Goal: Use online tool/utility: Utilize a website feature to perform a specific function

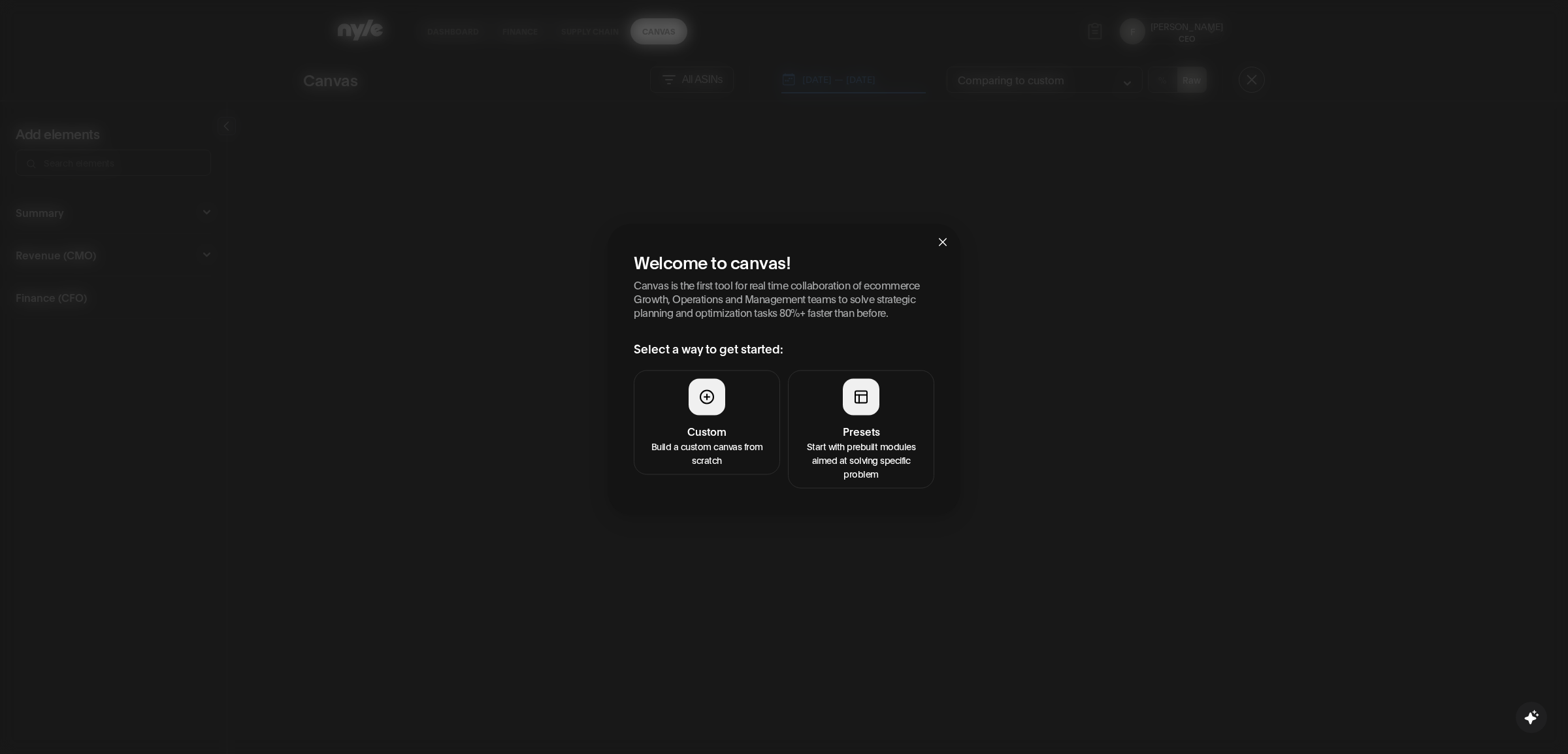
click at [860, 467] on p "Start with prebuilt modules aimed at solving specific problem" at bounding box center [861, 460] width 129 height 41
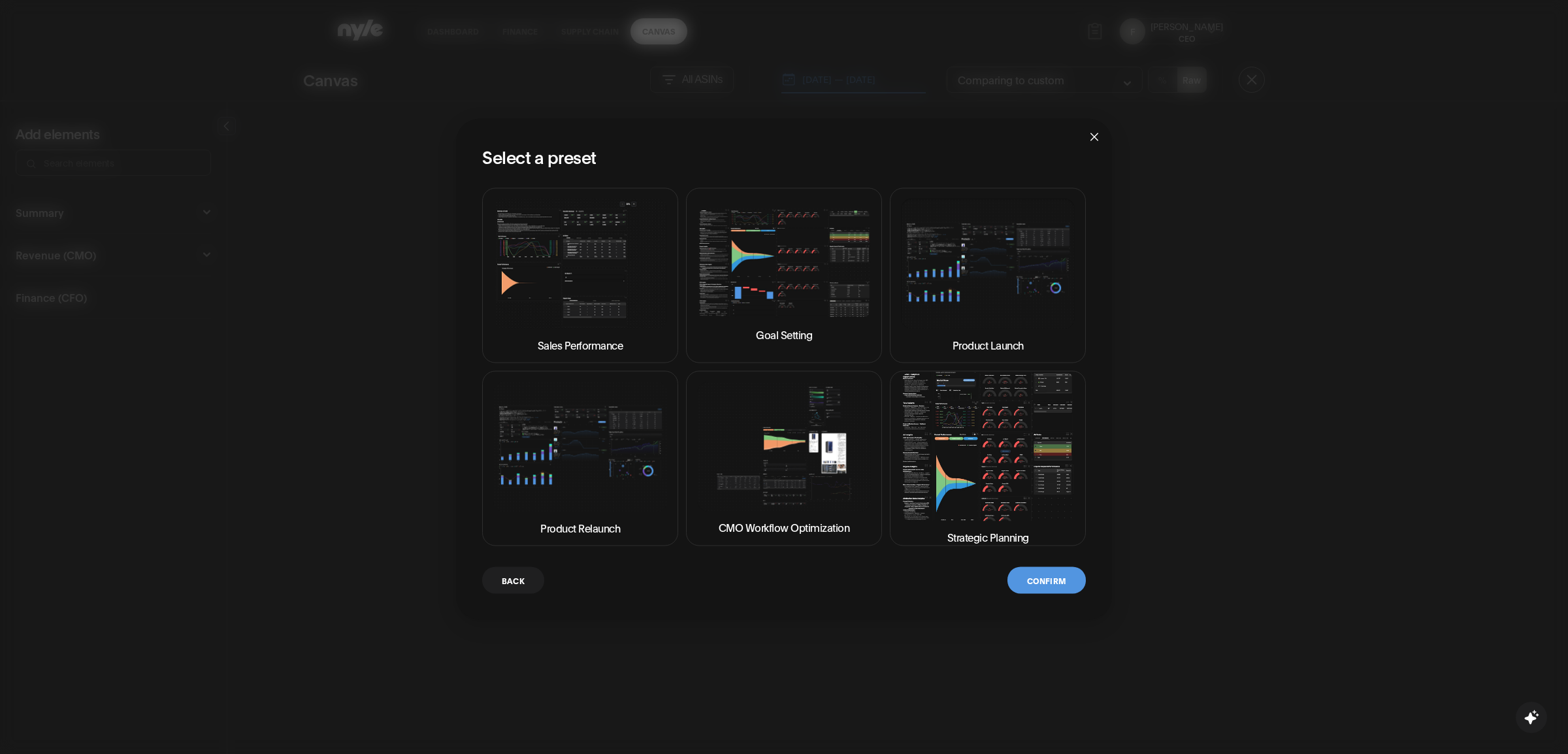
click at [994, 480] on img at bounding box center [988, 447] width 173 height 148
click at [1040, 575] on button "Confirm" at bounding box center [1046, 581] width 78 height 27
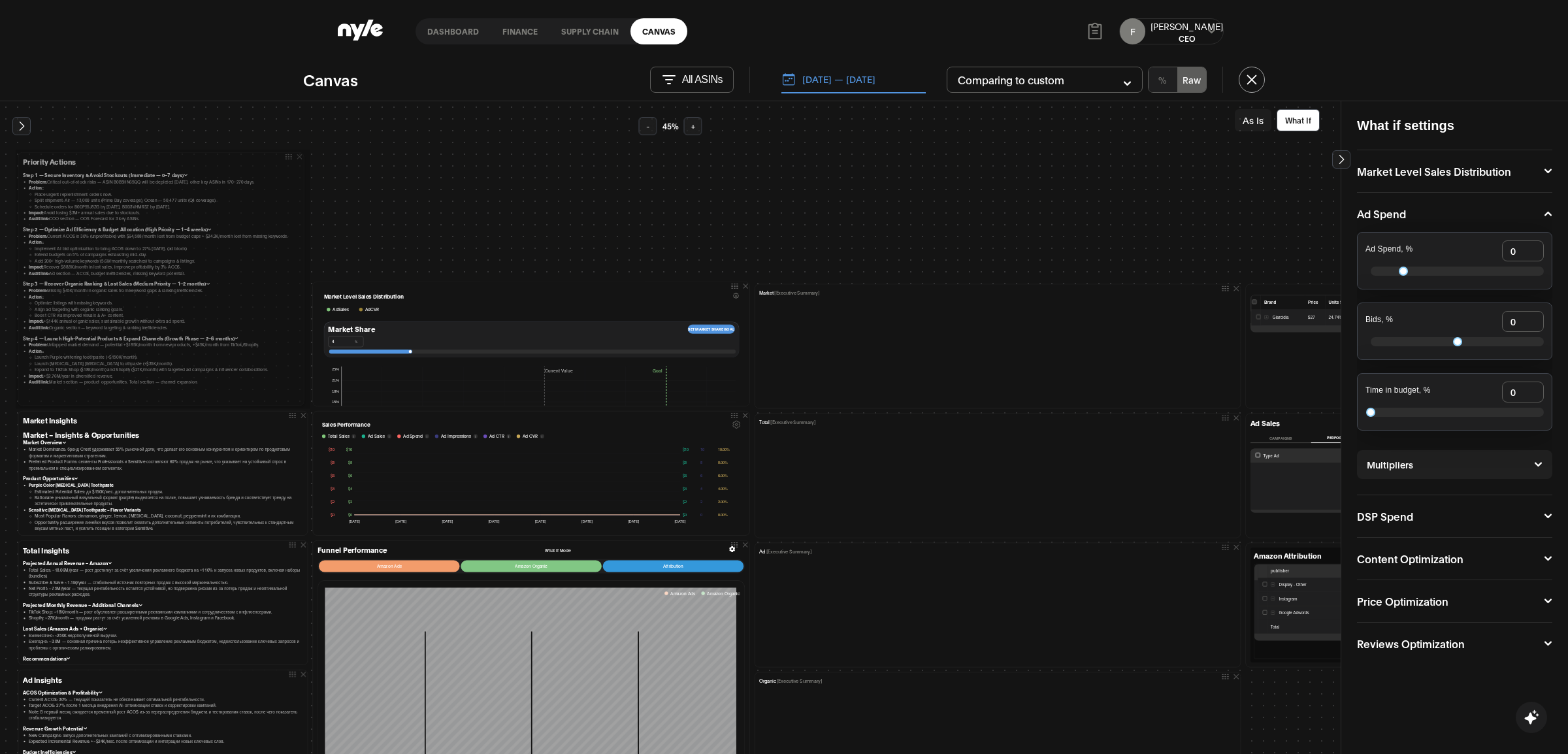
drag, startPoint x: 304, startPoint y: 272, endPoint x: 301, endPoint y: 401, distance: 129.0
click at [0, 0] on div at bounding box center [0, 0] width 0 height 0
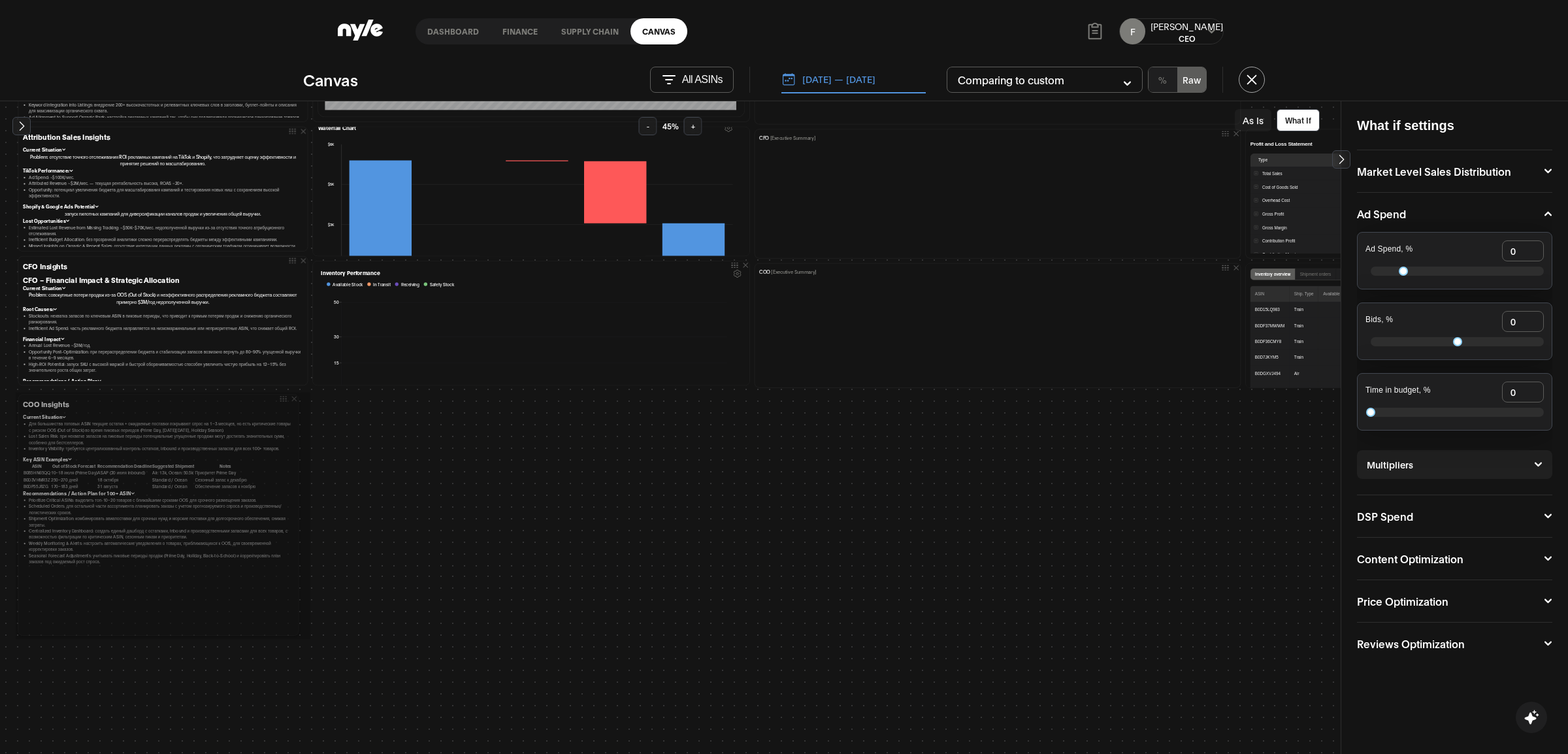
drag, startPoint x: 304, startPoint y: 512, endPoint x: 294, endPoint y: 628, distance: 116.4
click at [0, 0] on div at bounding box center [0, 0] width 0 height 0
drag, startPoint x: 300, startPoint y: 514, endPoint x: 292, endPoint y: 673, distance: 159.2
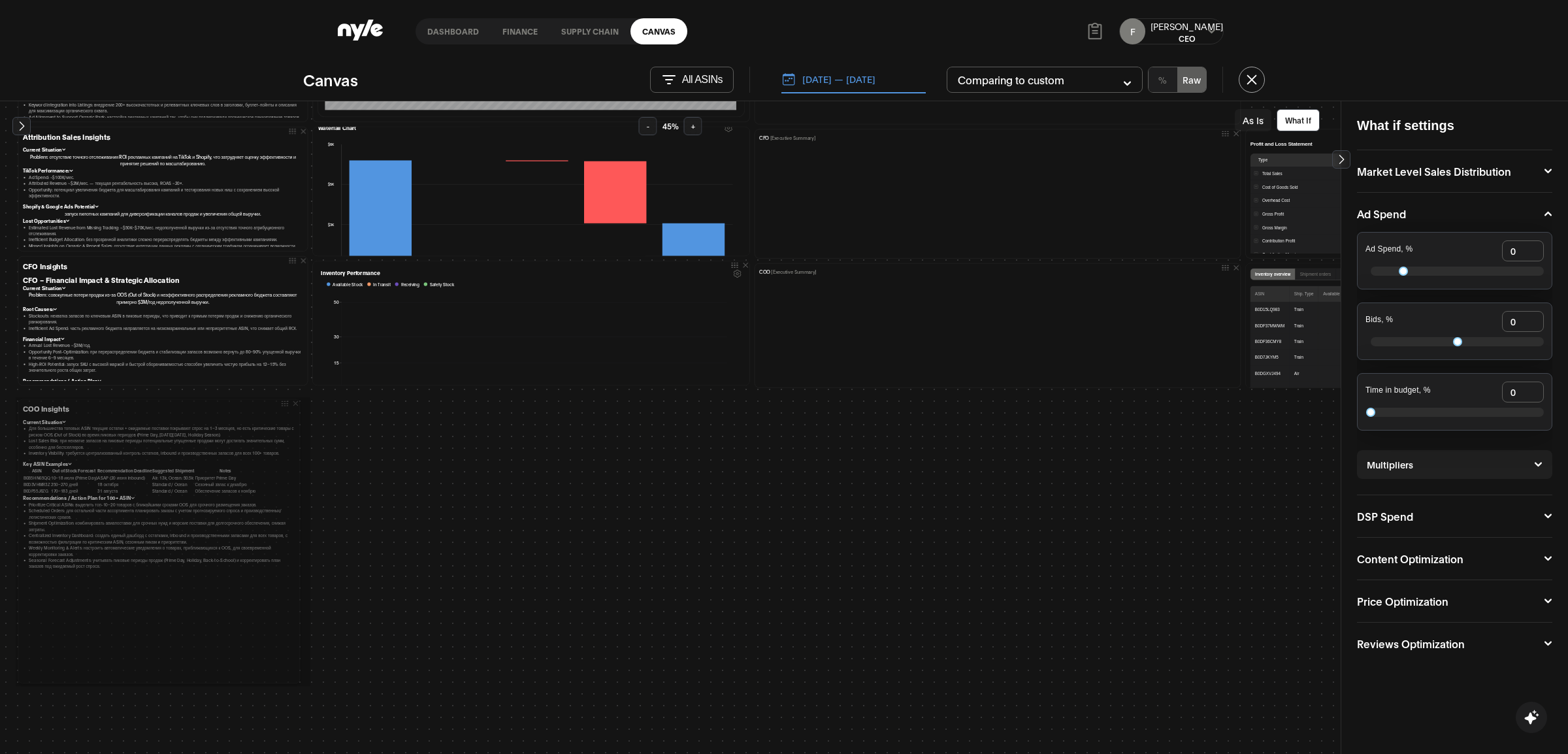
click at [292, 673] on div "COO Insights Current Situation Для большинства топовых ASIN текущие остатки + о…" at bounding box center [159, 541] width 287 height 290
